Goal: Task Accomplishment & Management: Manage account settings

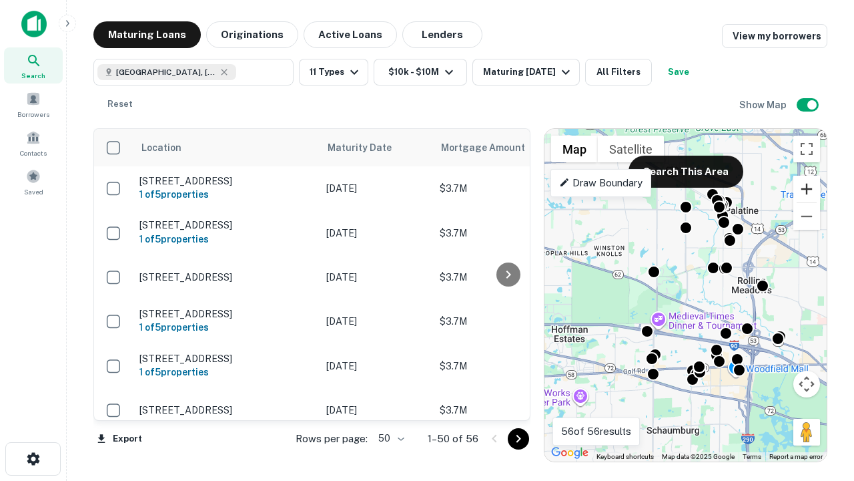
click at [807, 189] on button "Zoom in" at bounding box center [807, 189] width 27 height 27
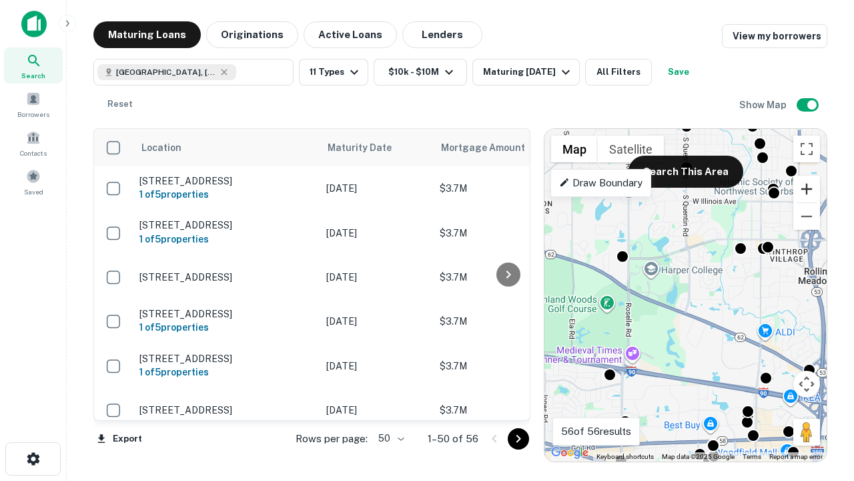
click at [807, 189] on button "Zoom in" at bounding box center [807, 189] width 27 height 27
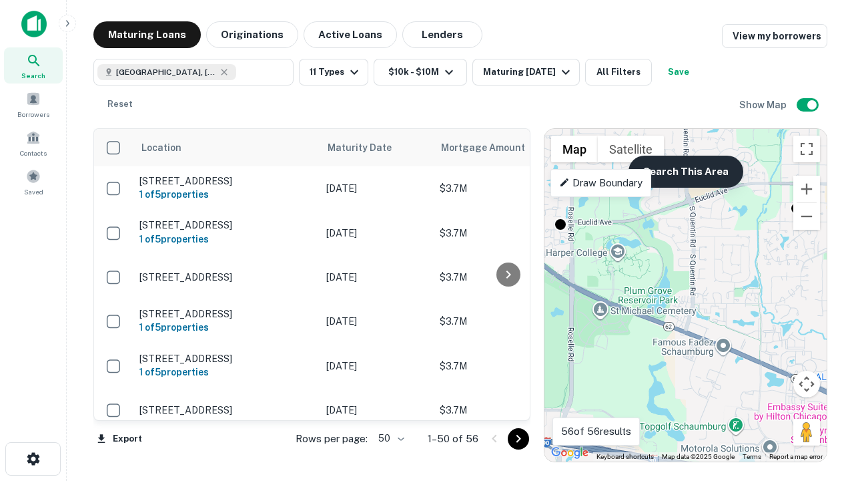
click at [685, 172] on button "Search This Area" at bounding box center [686, 172] width 115 height 32
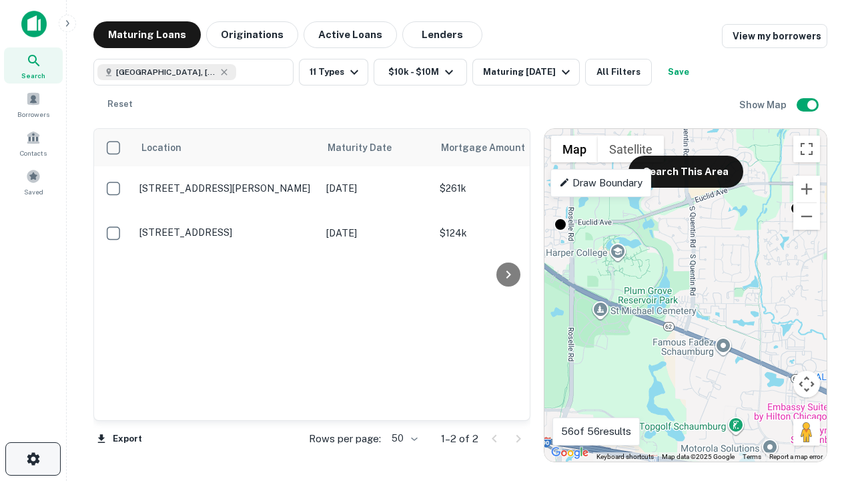
click at [33, 459] on icon "button" at bounding box center [33, 459] width 16 height 16
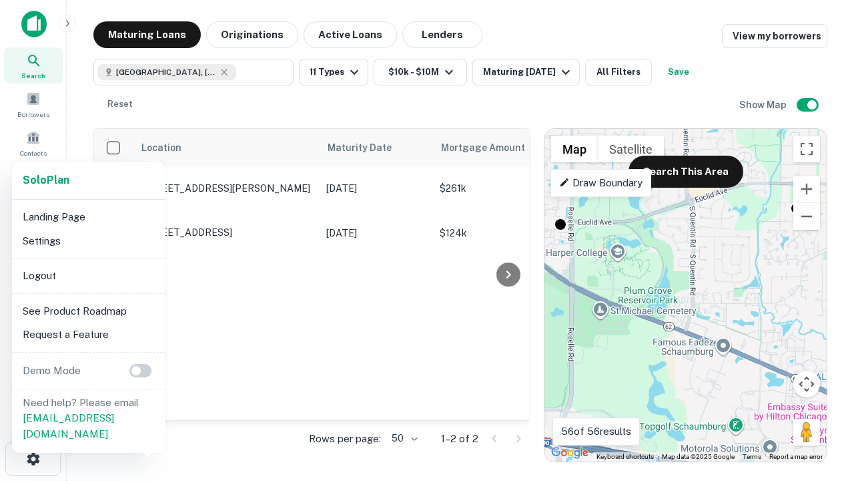
click at [88, 275] on li "Logout" at bounding box center [88, 276] width 143 height 24
